Goal: Task Accomplishment & Management: Use online tool/utility

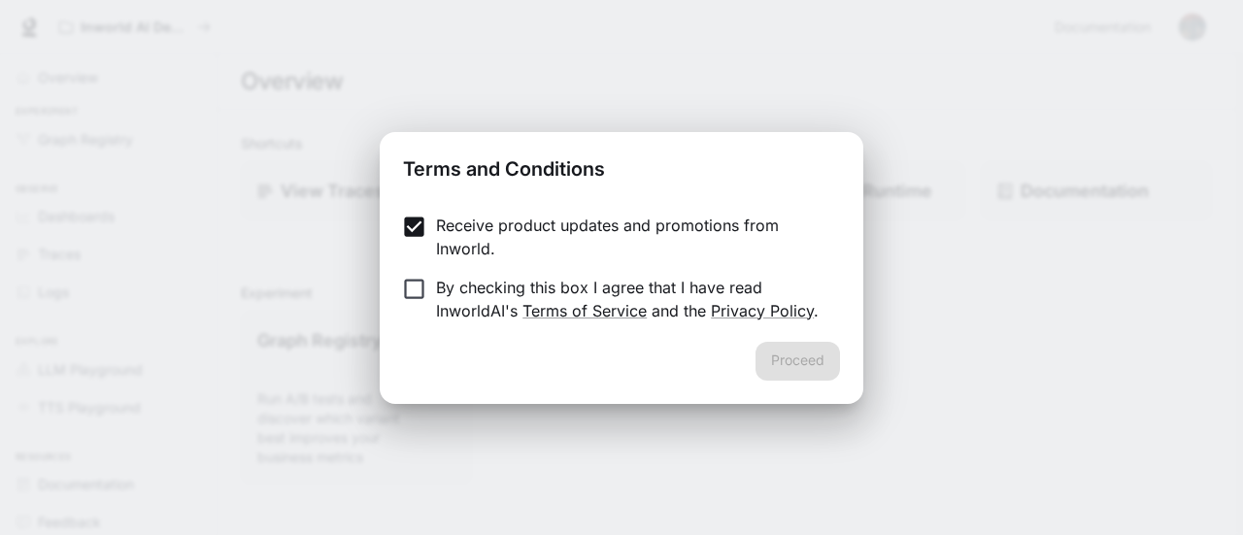
click at [420, 304] on label "By checking this box I agree that I have read InworldAI's Terms of Service and …" at bounding box center [608, 299] width 432 height 47
click at [830, 357] on button "Proceed" at bounding box center [797, 361] width 84 height 39
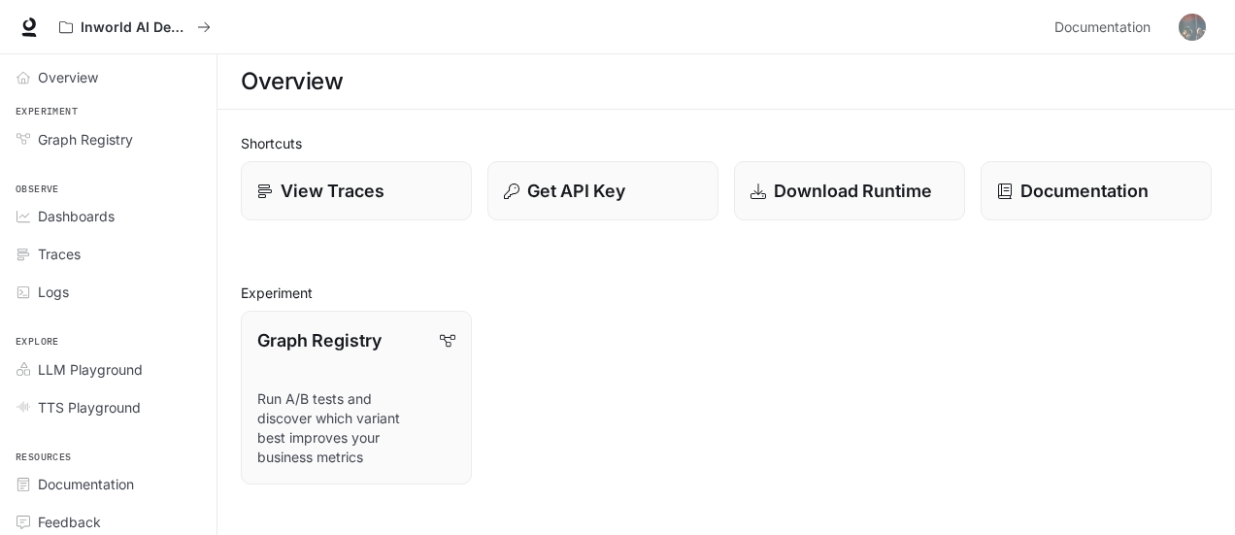
drag, startPoint x: 677, startPoint y: 411, endPoint x: 604, endPoint y: 374, distance: 81.6
click at [604, 374] on div "Graph Registry Run A/B tests and discover which variant best improves your busi…" at bounding box center [718, 389] width 987 height 189
click at [1062, 190] on p "Documentation" at bounding box center [1084, 191] width 129 height 26
click at [594, 217] on button "Get API Key" at bounding box center [602, 191] width 233 height 60
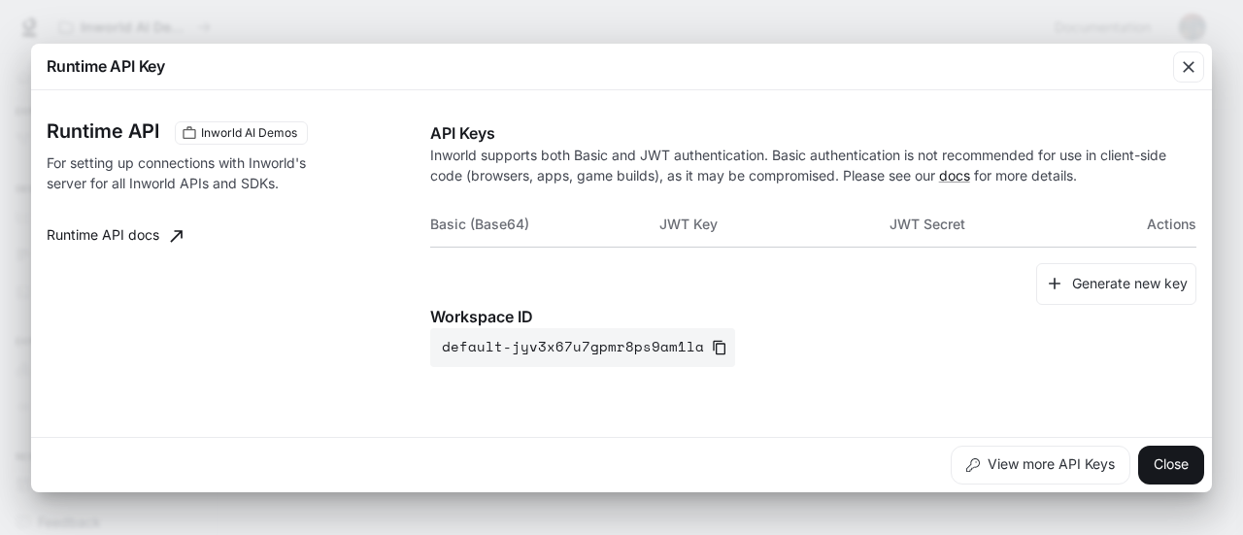
click at [802, 323] on p "Workspace ID" at bounding box center [813, 316] width 766 height 23
click at [959, 263] on div "Generate new key" at bounding box center [813, 284] width 766 height 42
click at [1015, 466] on button "View more API Keys" at bounding box center [1041, 465] width 180 height 39
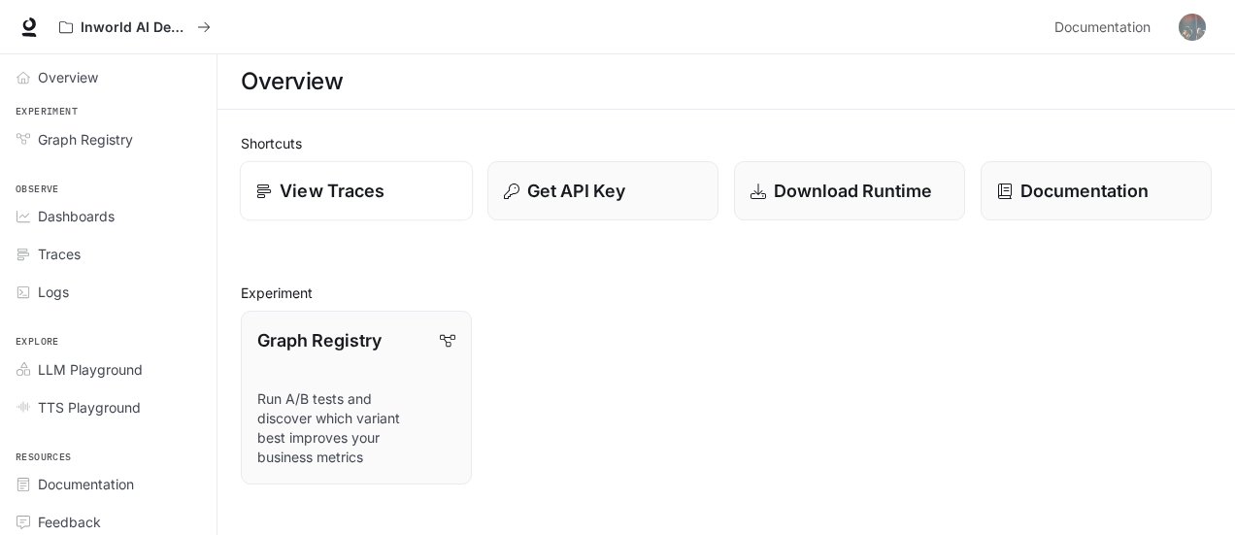
click at [371, 187] on p "View Traces" at bounding box center [332, 191] width 105 height 26
